Goal: Navigation & Orientation: Find specific page/section

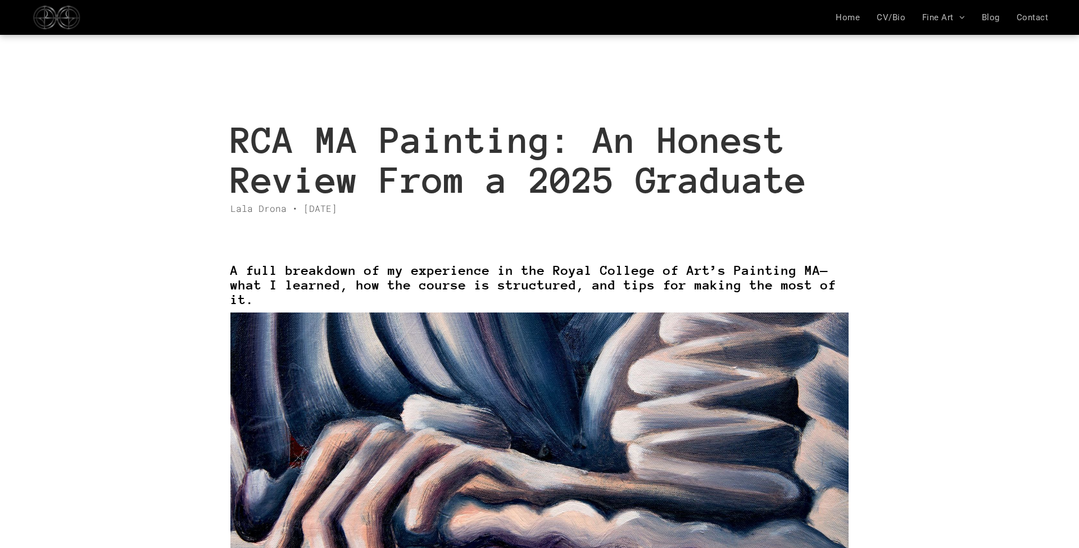
click at [58, 20] on img at bounding box center [57, 17] width 70 height 35
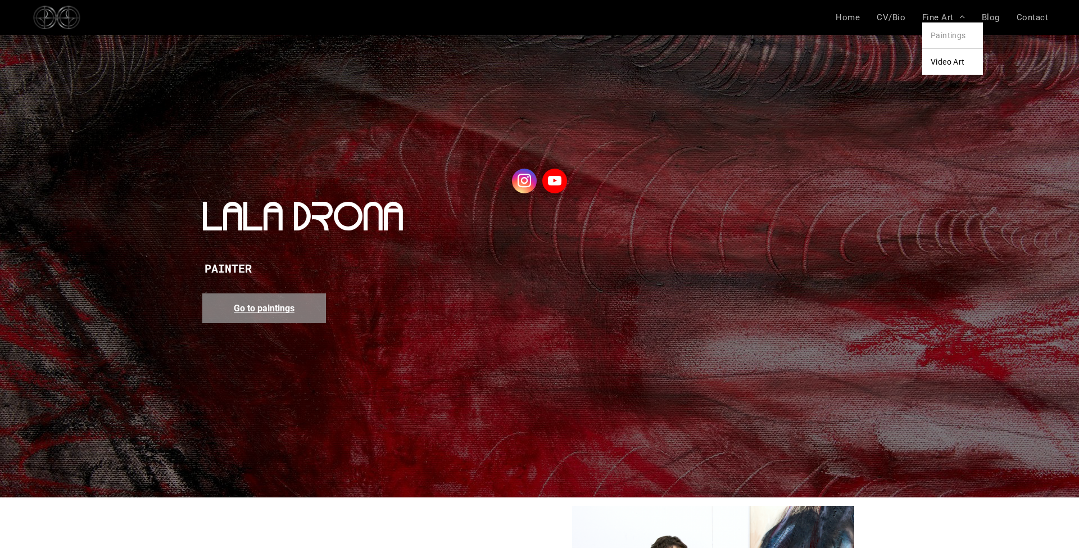
click at [944, 34] on span "Paintings" at bounding box center [948, 35] width 35 height 9
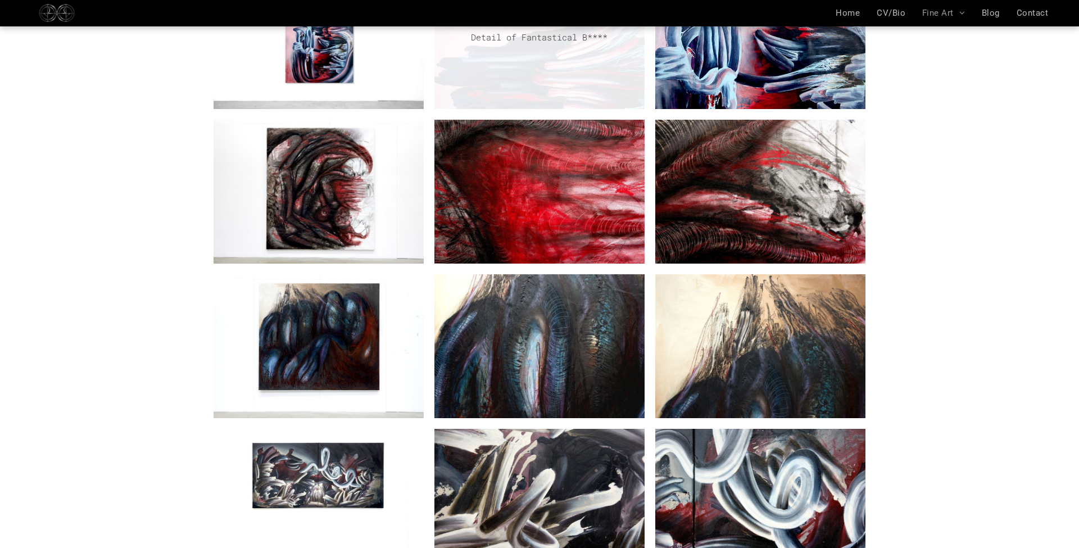
scroll to position [849, 0]
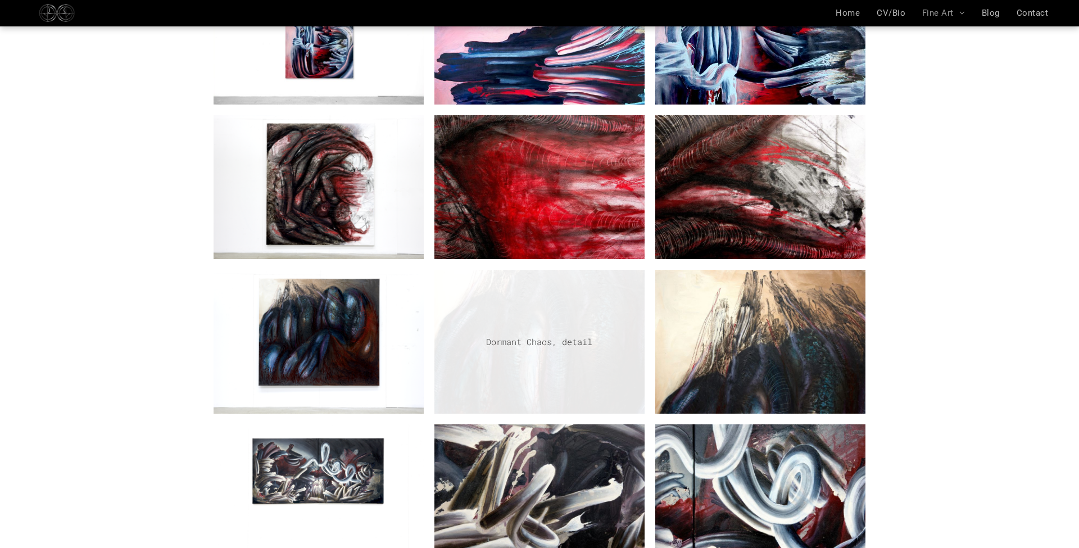
click at [538, 290] on link "Detail of painting by Lala Drona" at bounding box center [539, 342] width 210 height 144
